Goal: Browse casually: Explore the website without a specific task or goal

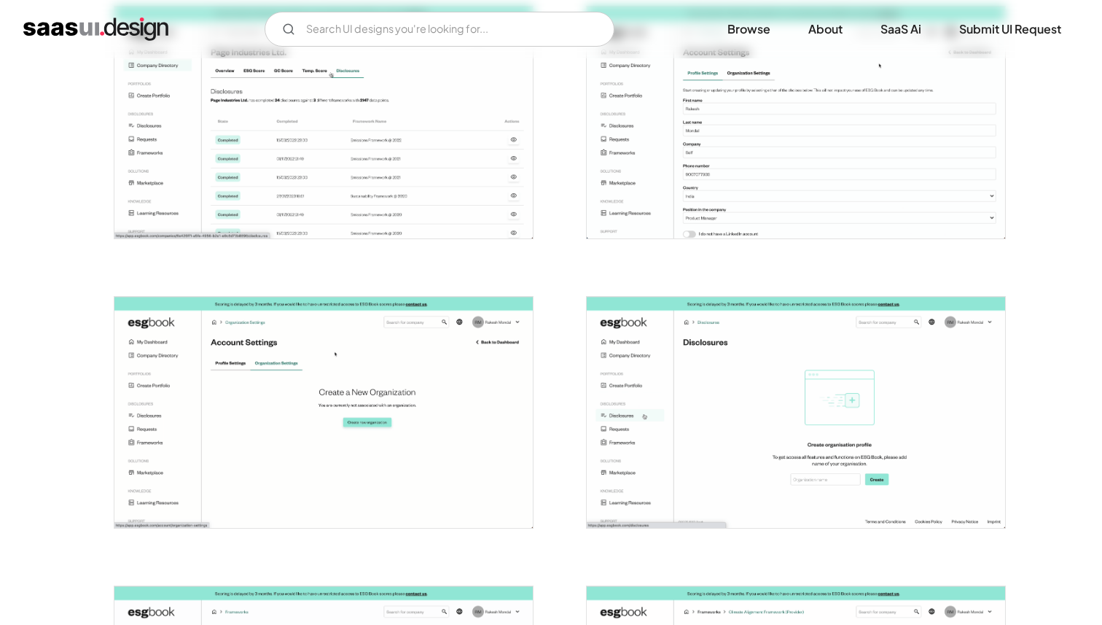
scroll to position [1514, 0]
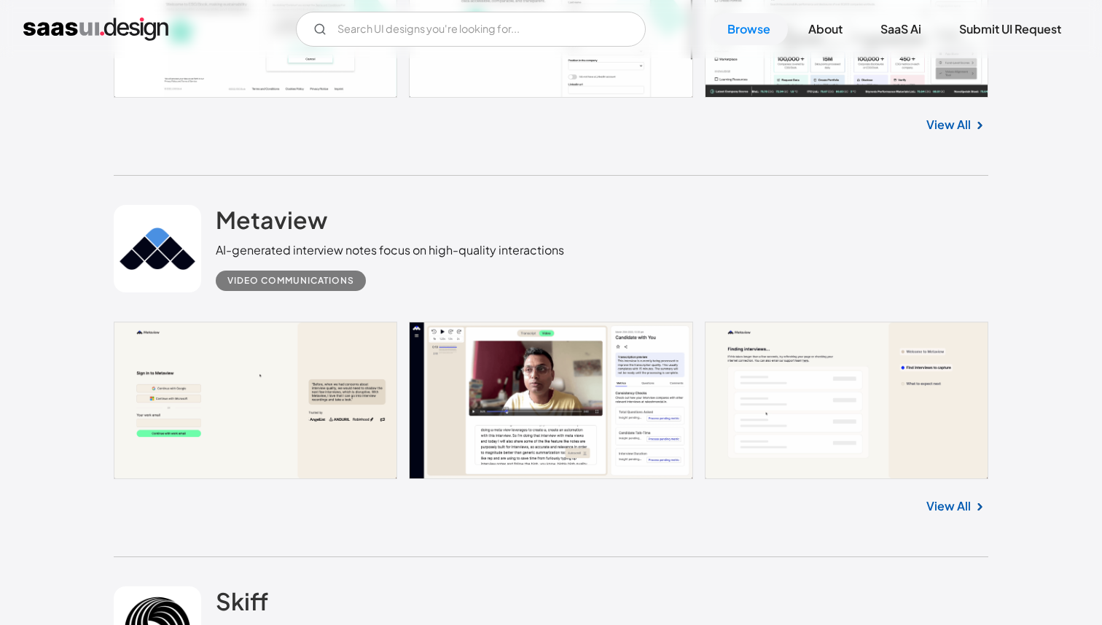
scroll to position [2170, 0]
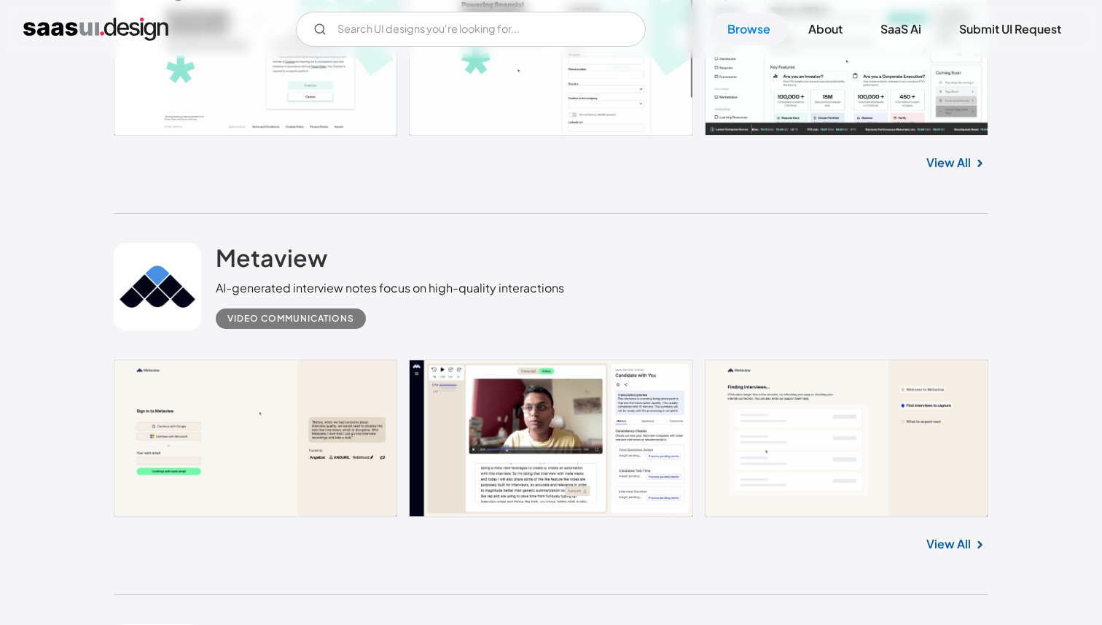
click at [322, 359] on link at bounding box center [551, 437] width 875 height 157
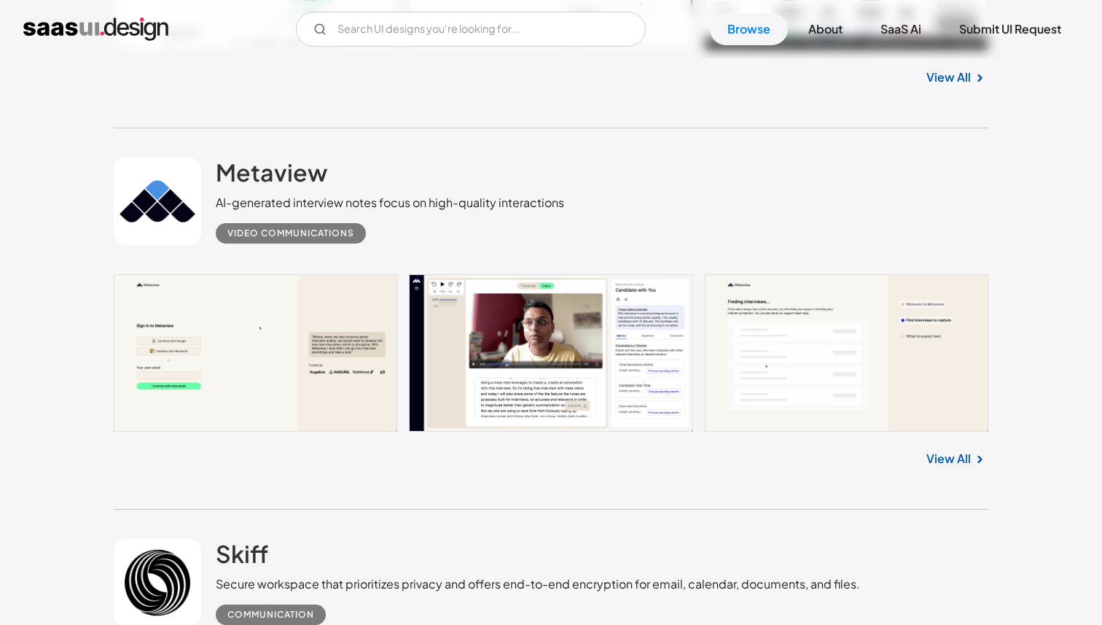
scroll to position [2321, 0]
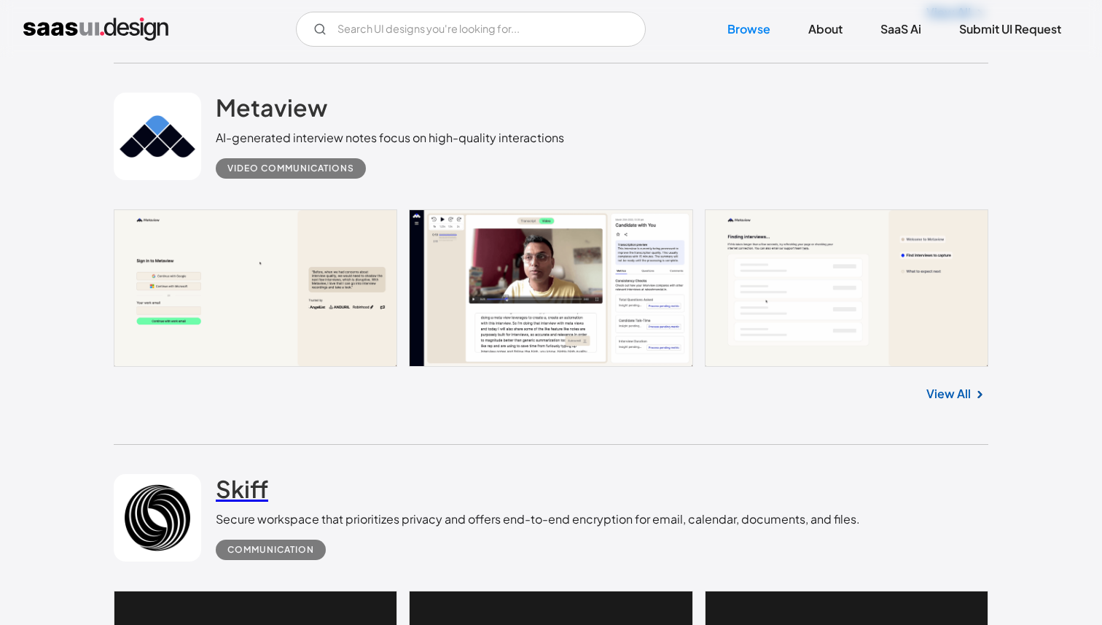
click at [238, 474] on h2 "Skiff" at bounding box center [242, 488] width 52 height 29
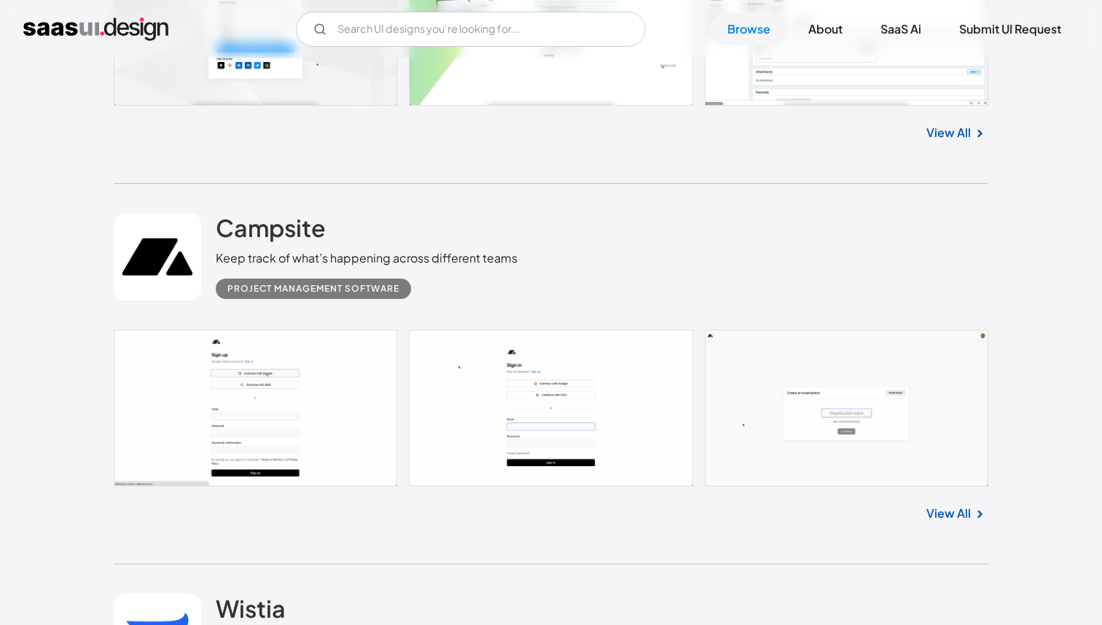
scroll to position [4544, 0]
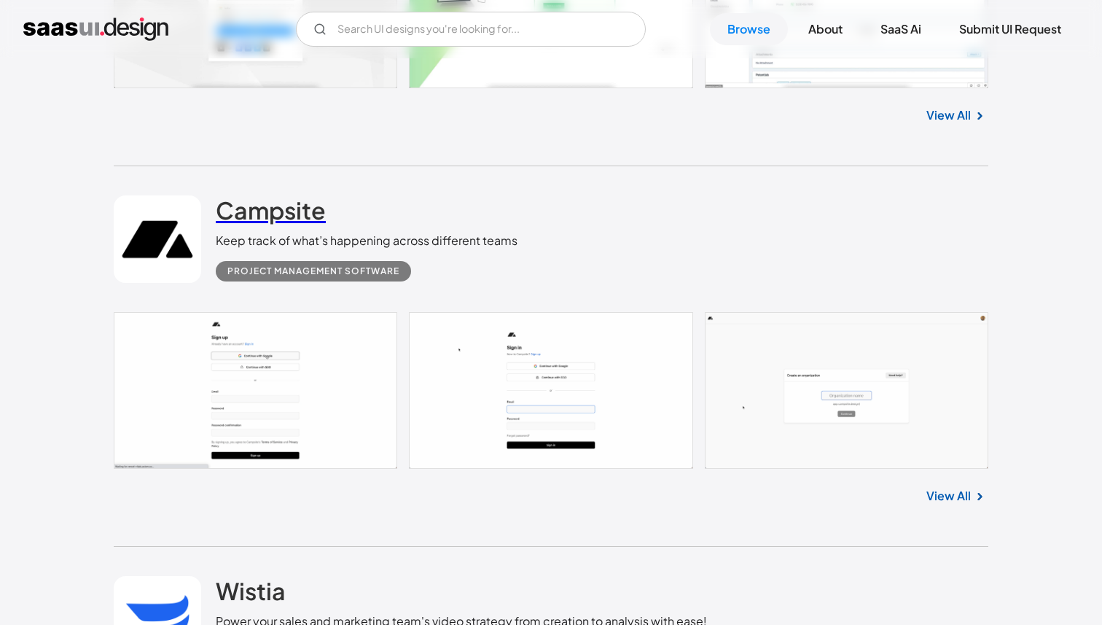
click at [257, 220] on h2 "Campsite" at bounding box center [271, 209] width 110 height 29
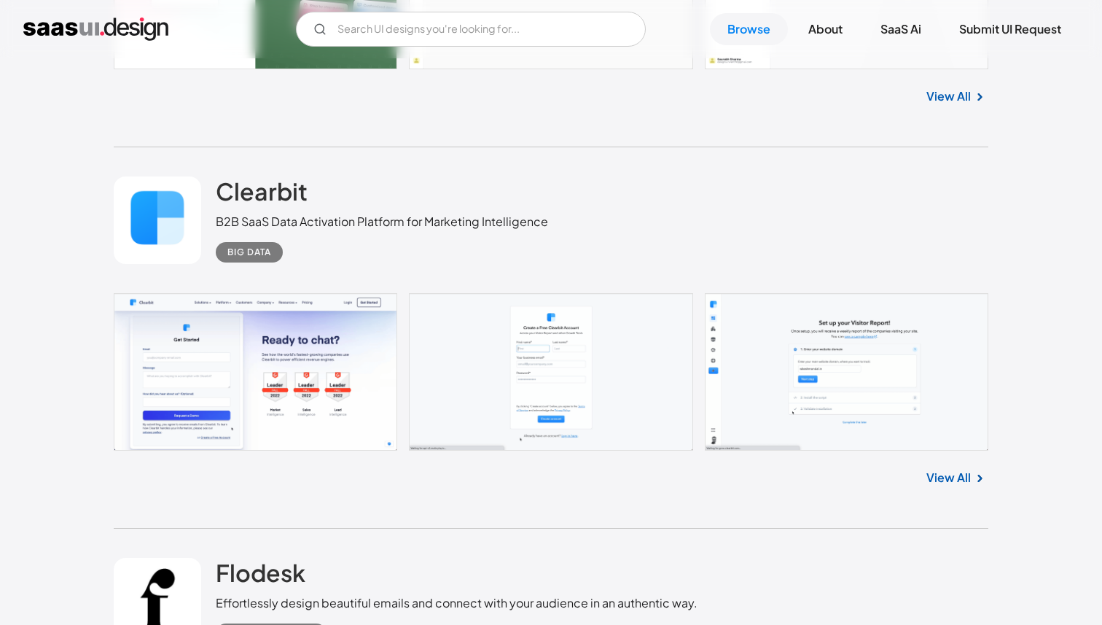
scroll to position [7051, 0]
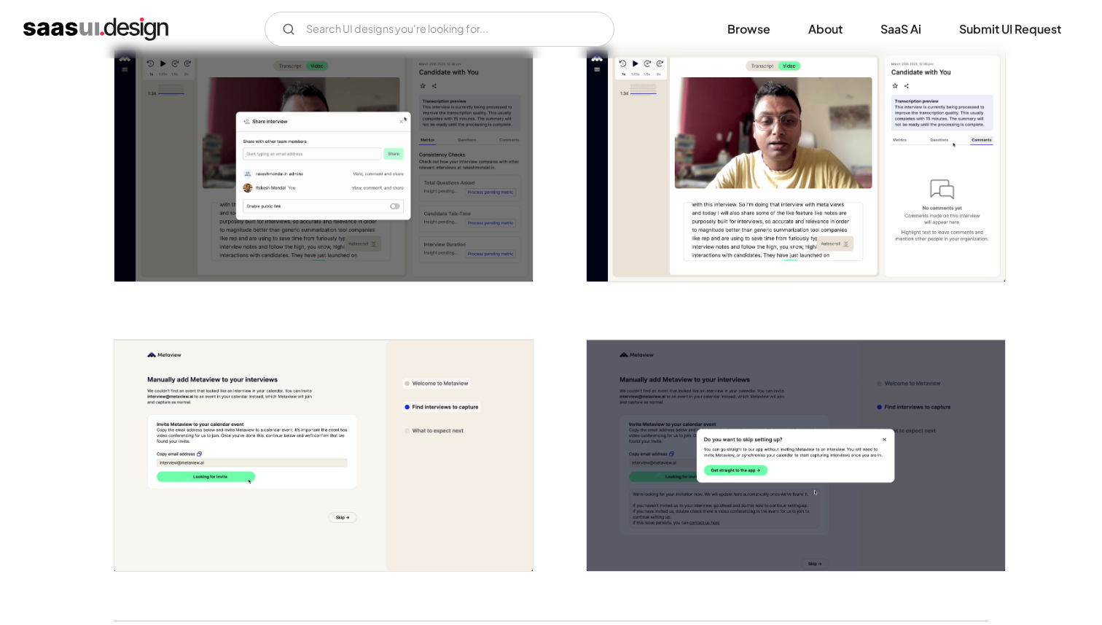
scroll to position [3247, 0]
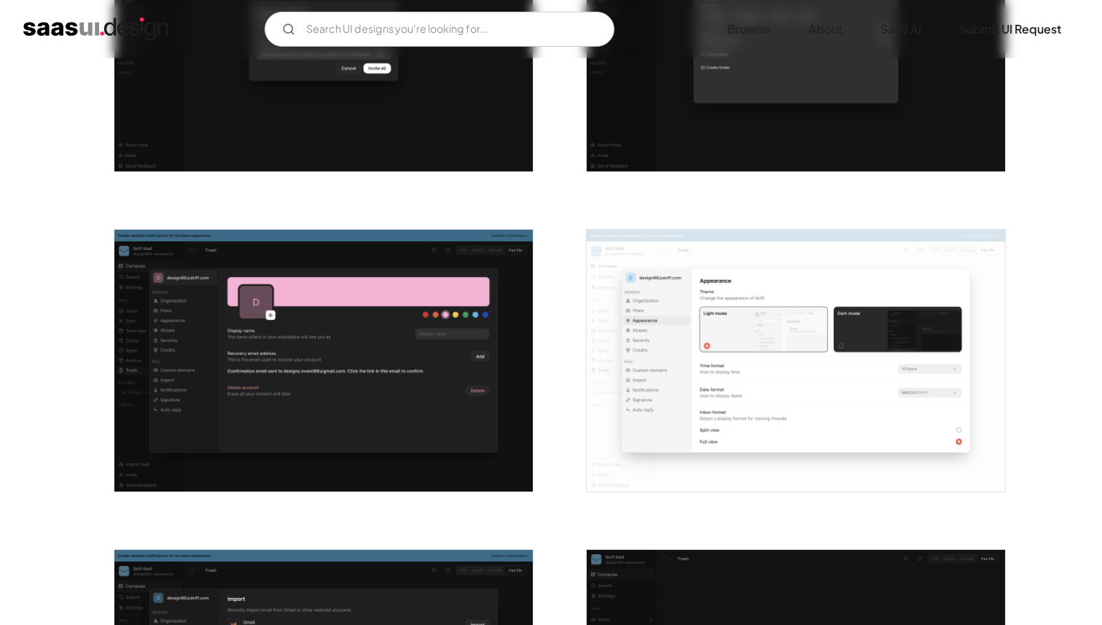
scroll to position [1713, 0]
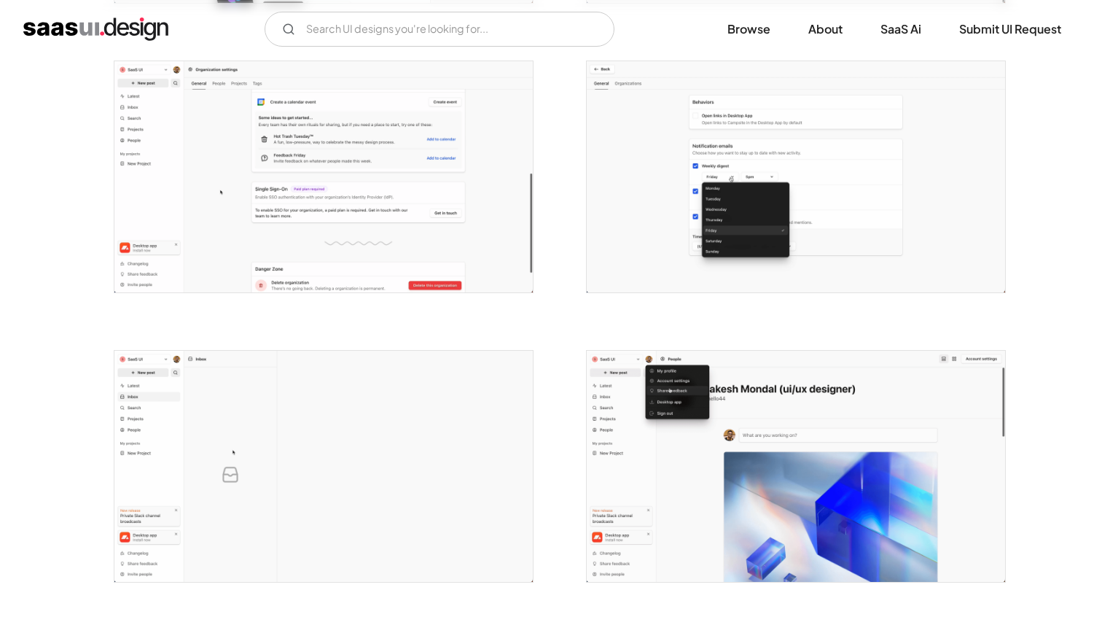
scroll to position [2901, 0]
